Goal: Navigation & Orientation: Find specific page/section

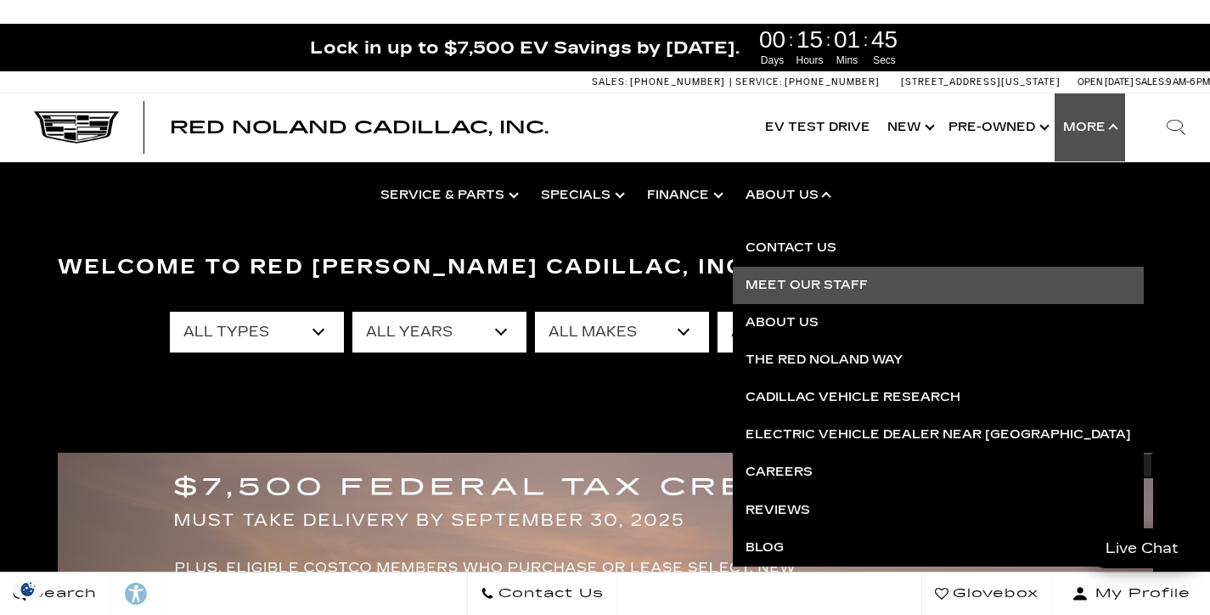
click at [800, 284] on link "Meet Our Staff" at bounding box center [938, 285] width 411 height 37
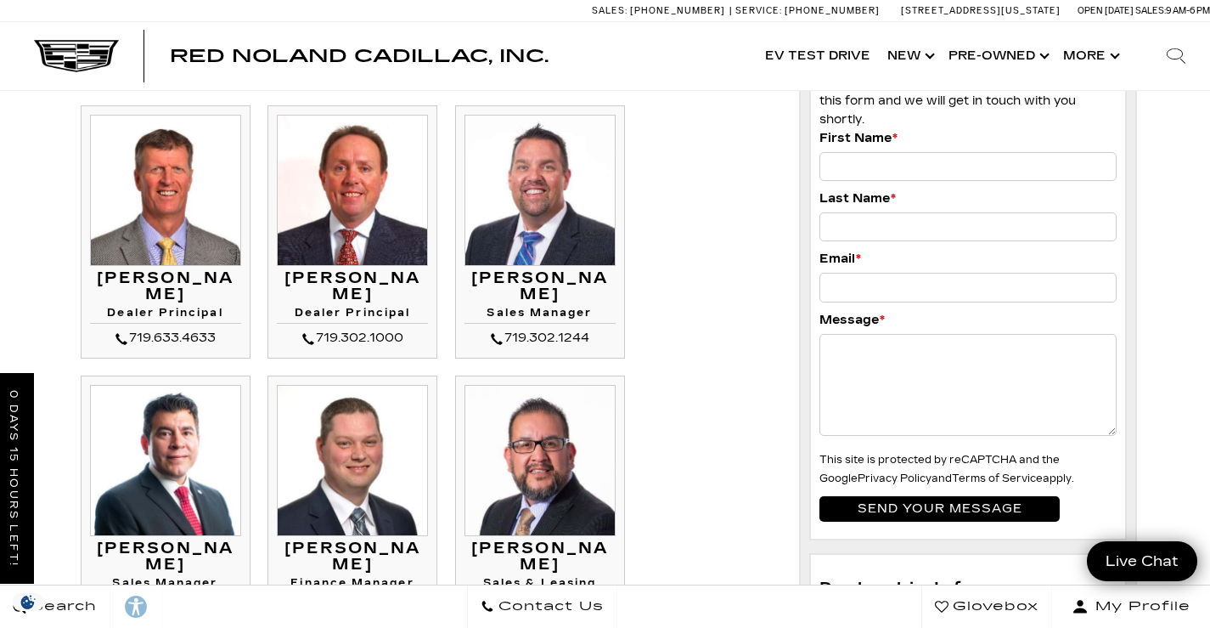
scroll to position [99, 0]
